Goal: Task Accomplishment & Management: Manage account settings

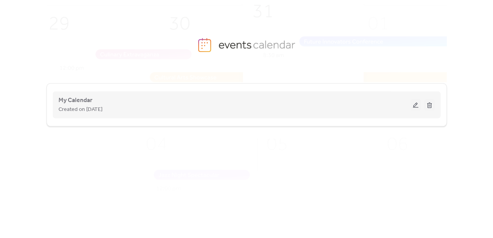
drag, startPoint x: 60, startPoint y: 107, endPoint x: 64, endPoint y: 105, distance: 5.2
click at [60, 107] on span "Created on [DATE]" at bounding box center [81, 109] width 44 height 9
click at [74, 101] on span "My Calendar" at bounding box center [76, 100] width 34 height 9
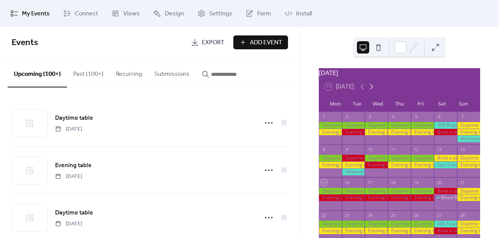
click at [375, 91] on icon at bounding box center [371, 86] width 9 height 9
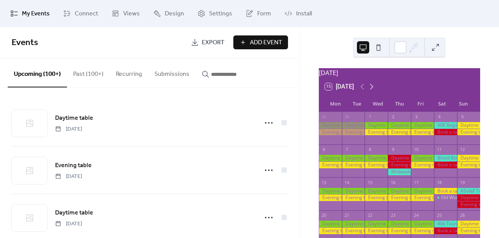
click at [372, 89] on icon at bounding box center [371, 87] width 3 height 6
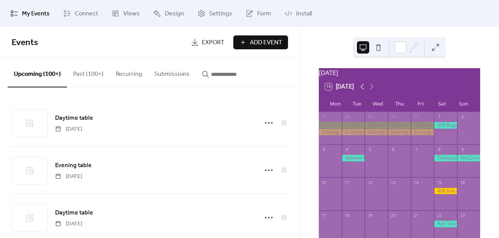
click at [360, 88] on icon at bounding box center [362, 86] width 9 height 9
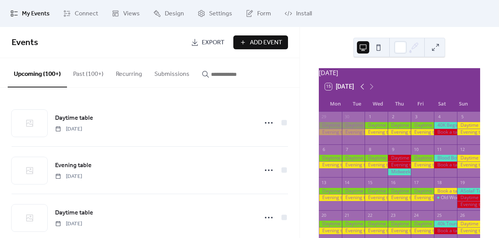
click at [360, 88] on icon at bounding box center [362, 86] width 9 height 9
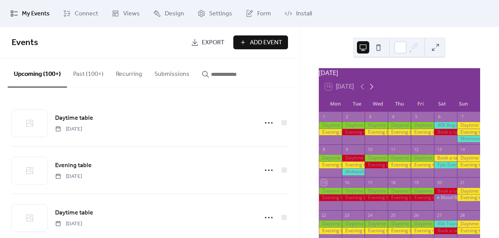
click at [369, 91] on icon at bounding box center [371, 86] width 9 height 9
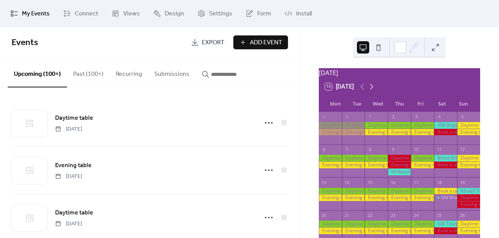
click at [369, 91] on icon at bounding box center [371, 86] width 9 height 9
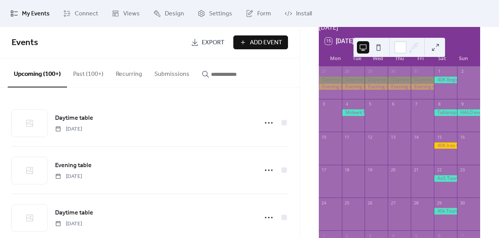
scroll to position [45, 0]
